Goal: Information Seeking & Learning: Understand process/instructions

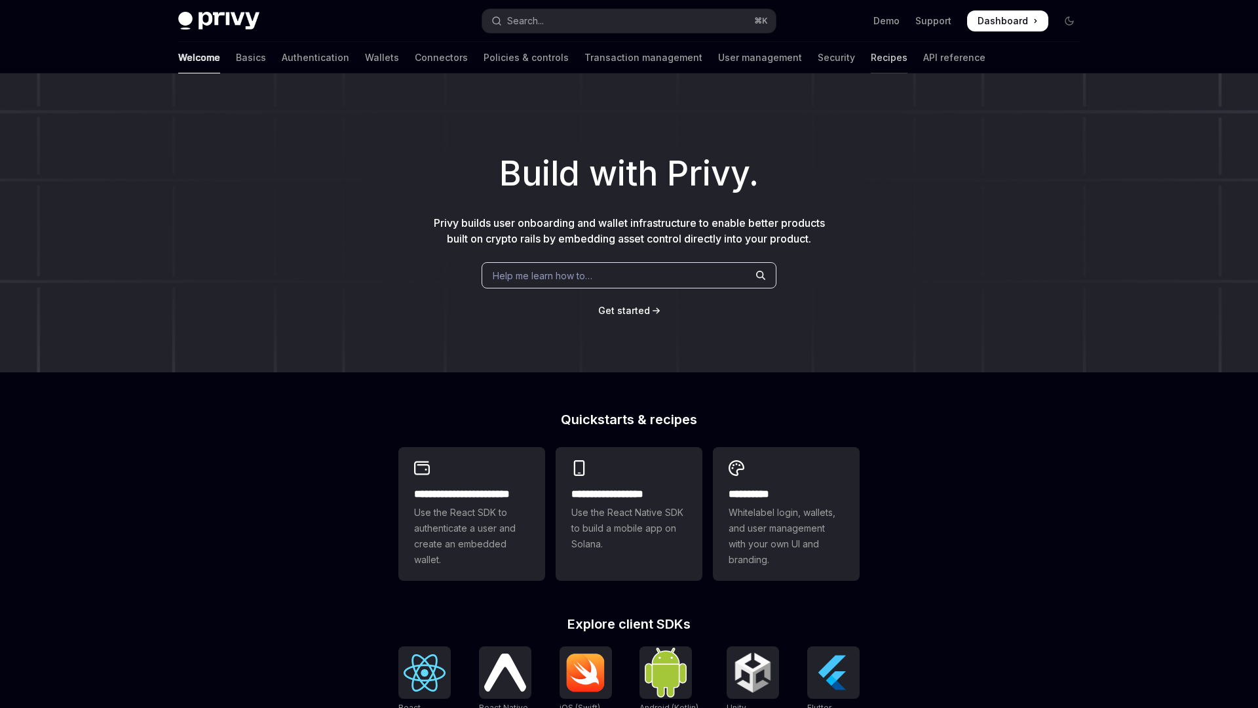
click at [871, 56] on link "Recipes" at bounding box center [889, 57] width 37 height 31
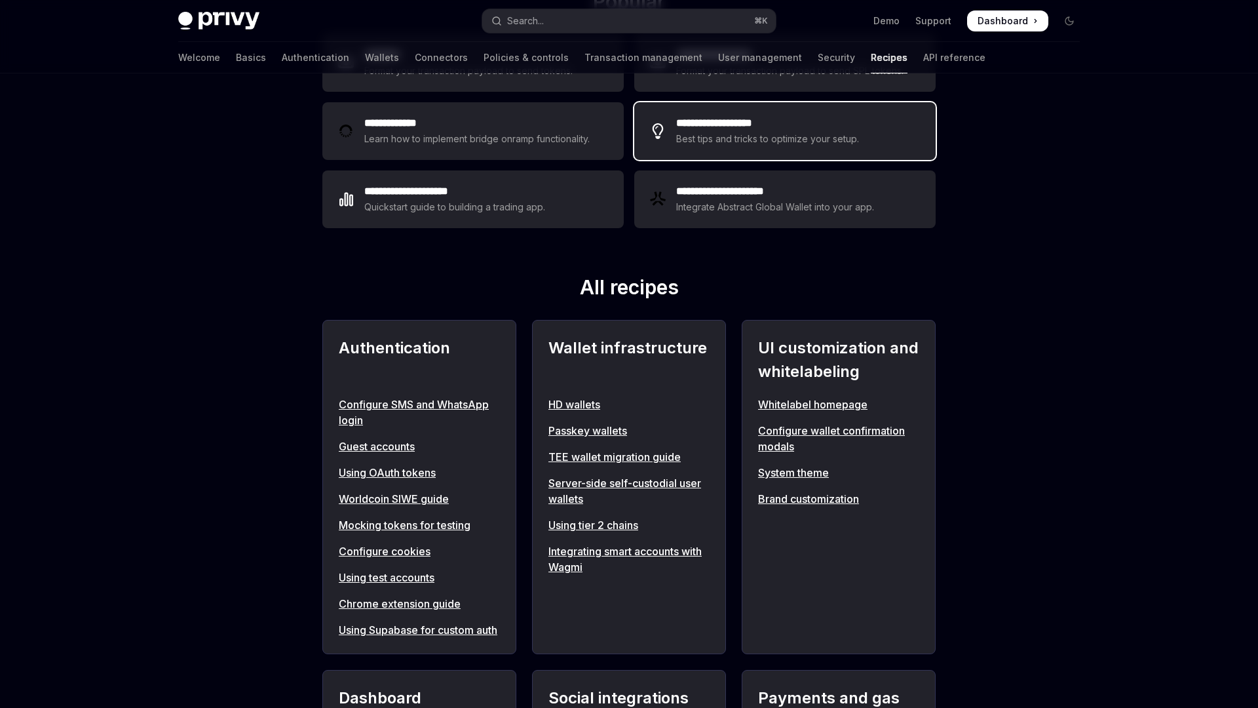
scroll to position [325, 0]
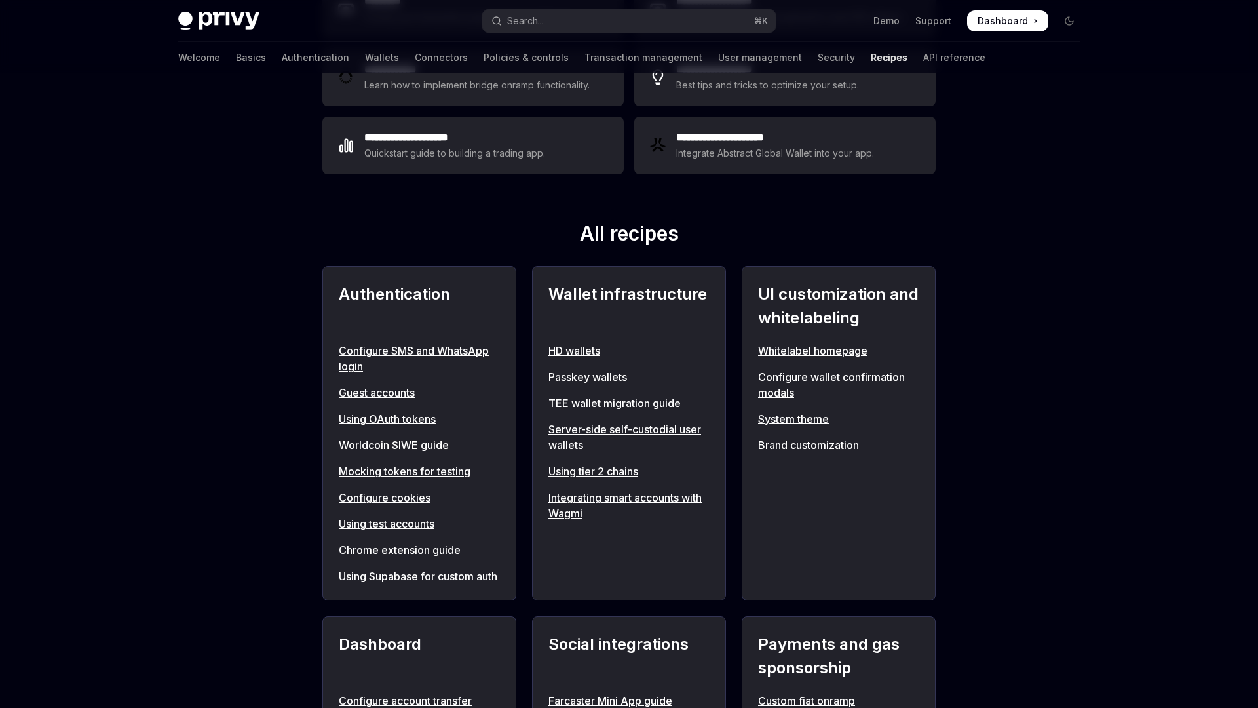
click at [590, 469] on link "Using tier 2 chains" at bounding box center [628, 471] width 161 height 16
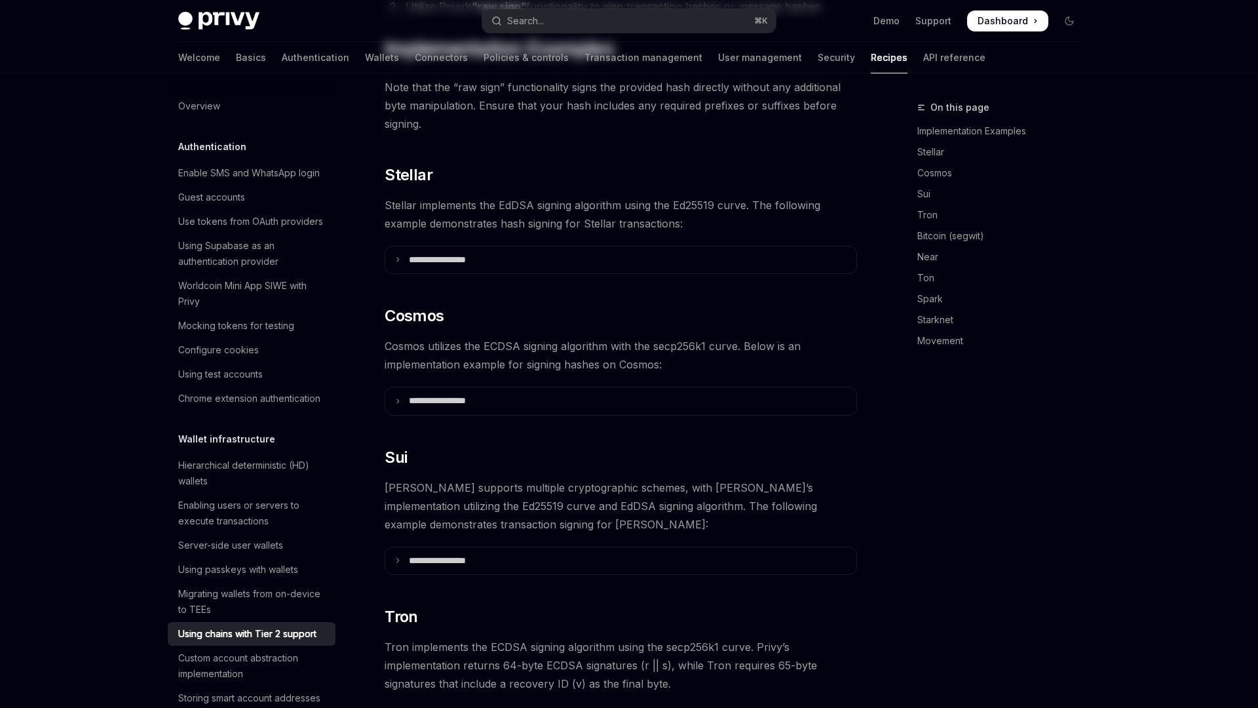
type textarea "*"
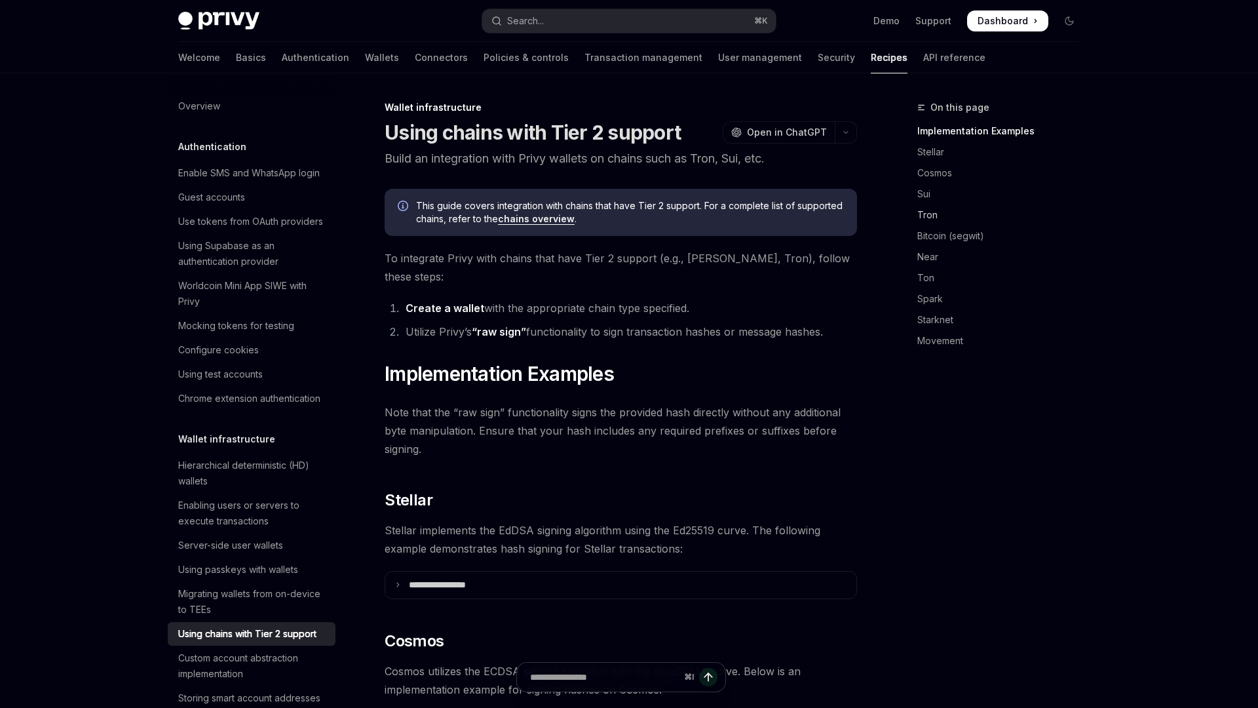
click at [935, 208] on link "Tron" at bounding box center [1003, 214] width 173 height 21
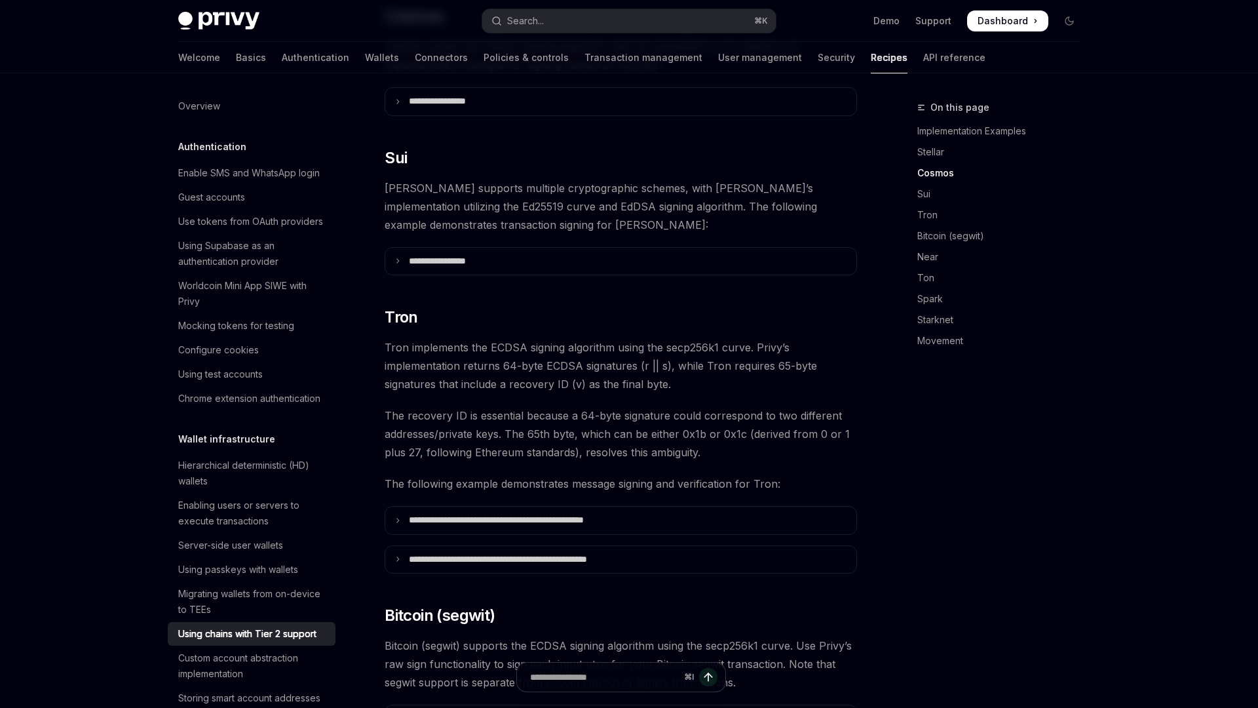
scroll to position [813, 0]
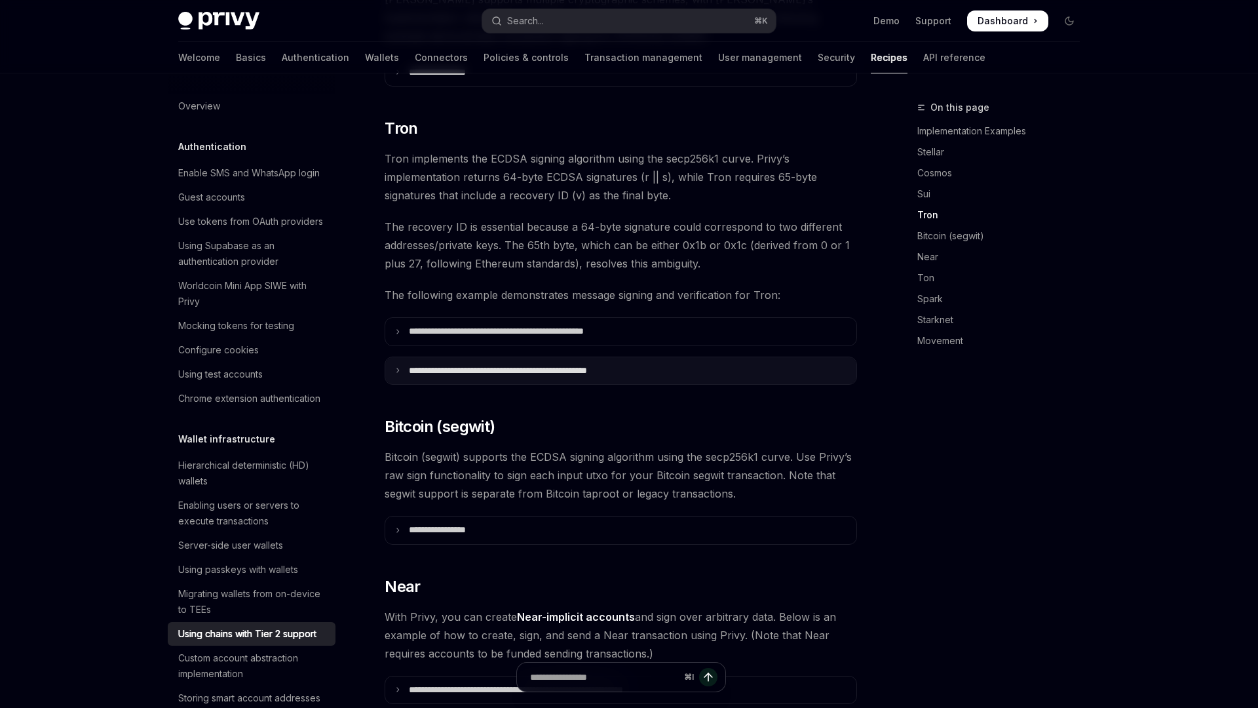
click at [530, 365] on p "**********" at bounding box center [533, 371] width 248 height 12
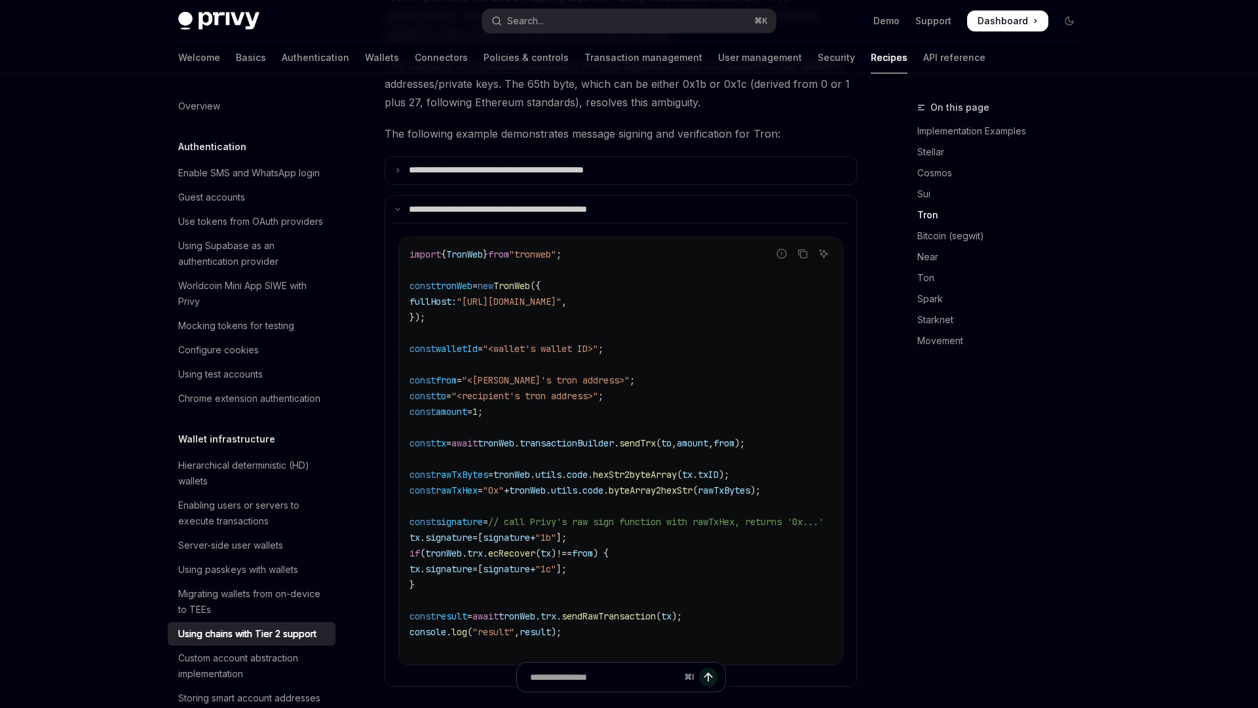
scroll to position [977, 0]
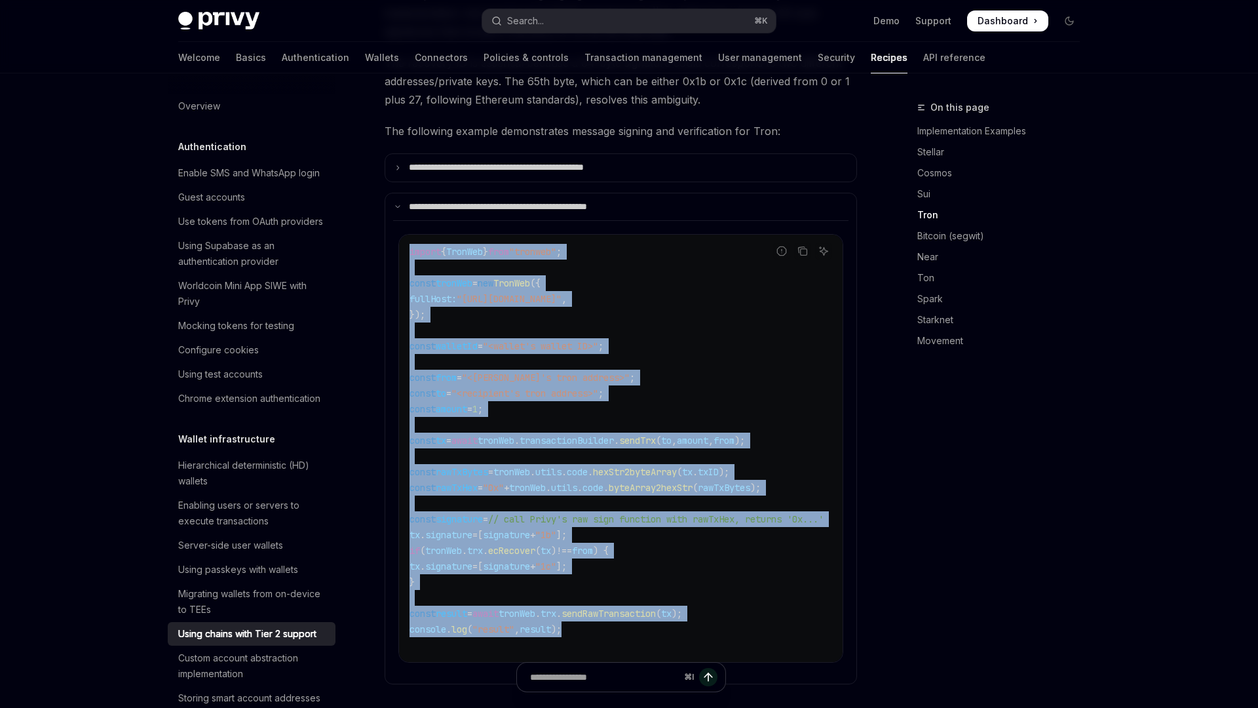
drag, startPoint x: 607, startPoint y: 613, endPoint x: 367, endPoint y: 230, distance: 451.6
copy code "import { TronWeb } from "tronweb" ; const tronWeb = new TronWeb ({ fullHost: "[…"
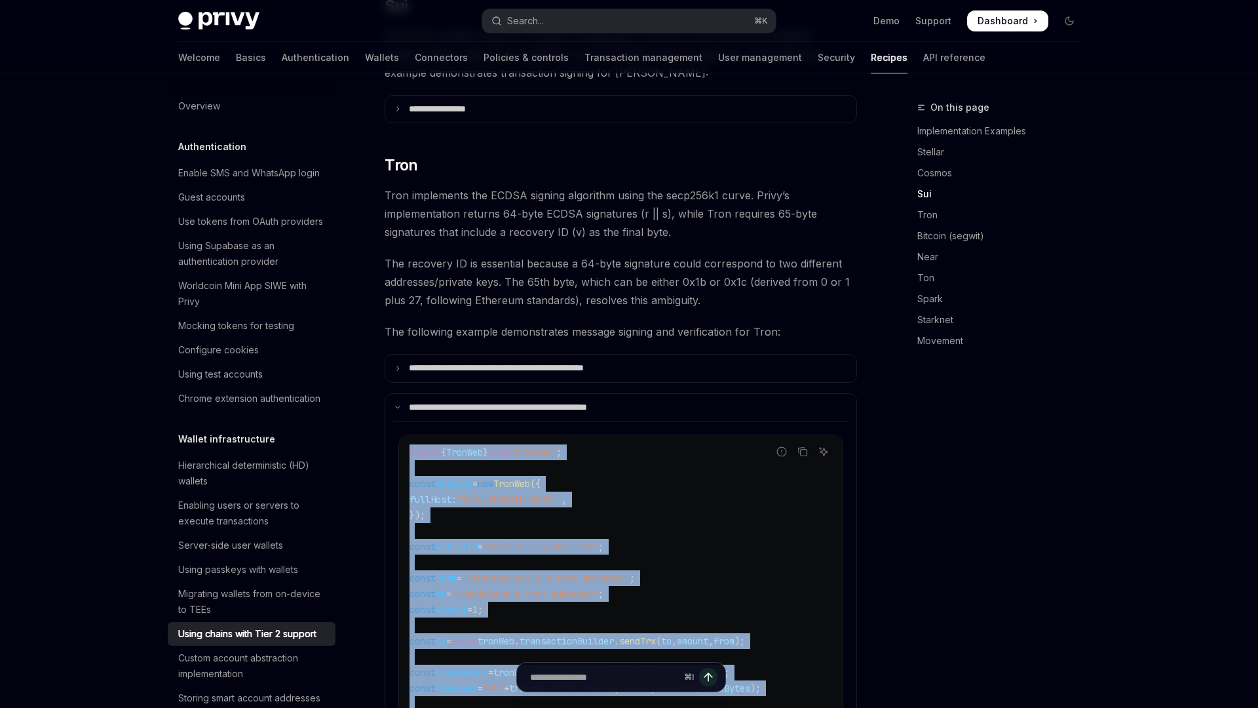
scroll to position [720, 0]
